Goal: Find specific fact: Find specific fact

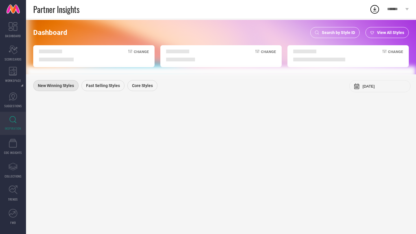
click at [338, 32] on span "Search by Style ID" at bounding box center [338, 32] width 33 height 5
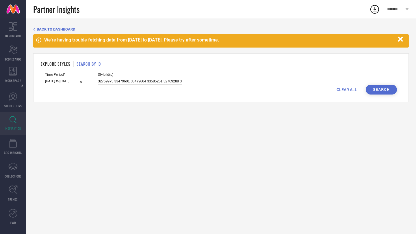
click at [163, 84] on input "32769975 33479601 33479604 33585251 32769288 32559685 33888242 33479560 3412290…" at bounding box center [140, 81] width 84 height 7
paste input "1230051 1352998 1353004 1358818 1364628 1491652 1862801 1945043 2127877 2127878…"
type input "1230051 1352998 1353004 1358818 1364628 1491652 1862801 1945043 2127877 2127878…"
click at [66, 81] on input "12-06-2025 to 26-07-2025" at bounding box center [65, 81] width 40 height 6
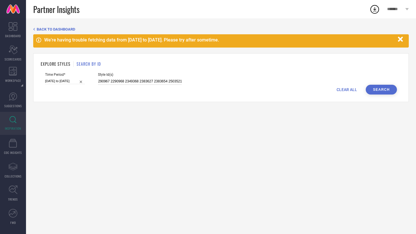
select select "5"
select select "2025"
select select "6"
select select "2025"
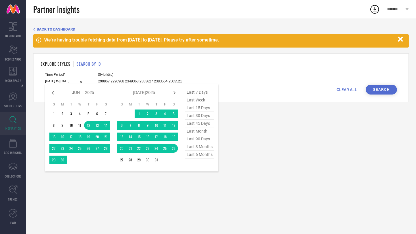
type input "1230051 1352998 1353004 1358818 1364628 1491652 1862801 1945043 2127877 2127878…"
click at [196, 119] on span "last 30 days" at bounding box center [199, 116] width 29 height 8
type input "17-07-2025 to 15-08-2025"
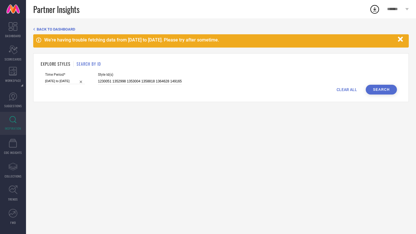
click at [374, 90] on button "Search" at bounding box center [381, 90] width 31 height 10
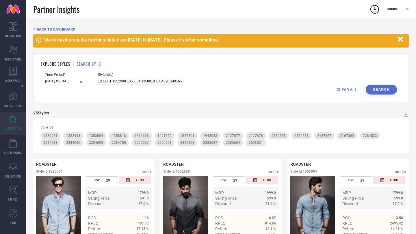
click at [122, 73] on span "Style Id(s)" at bounding box center [140, 75] width 84 height 4
click at [127, 77] on span "Style Id(s)" at bounding box center [140, 75] width 84 height 4
click at [131, 79] on input "1230051 1352998 1353004 1358818 1364628 1491652 1862801 1945043 2127877 2127878…" at bounding box center [140, 81] width 84 height 7
click at [171, 81] on input "1230051 1352998 1353004 1358818 1364628 1491652 1862801 1945043 2127877 2127878…" at bounding box center [140, 81] width 84 height 7
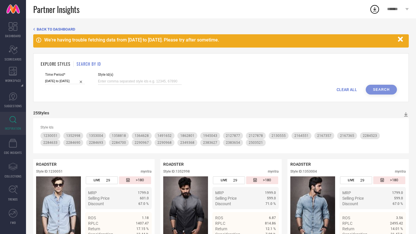
paste input "2527414 6130906 6788641 6849354 7189993 7250465 7255992 7288230 8217965 8226041…"
type input "2527414 6130906 6788641 6849354 7189993 7250465 7255992 7288230 8217965 8226041…"
click at [381, 89] on button "Search" at bounding box center [381, 90] width 31 height 10
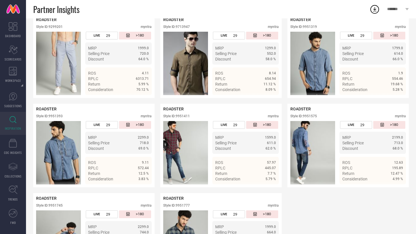
scroll to position [1457, 0]
